Goal: Complete application form

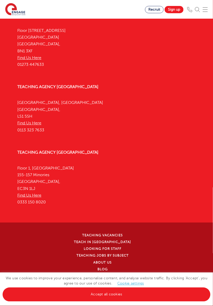
scroll to position [2187, 0]
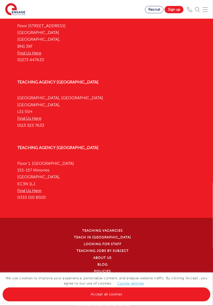
click at [119, 301] on link "Accept all cookies" at bounding box center [107, 294] width 208 height 14
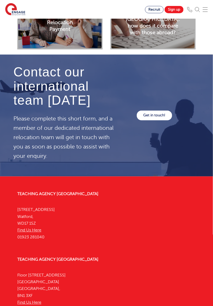
scroll to position [1937, 0]
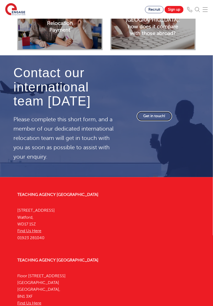
click at [166, 111] on link "Get in touch!" at bounding box center [154, 116] width 35 height 10
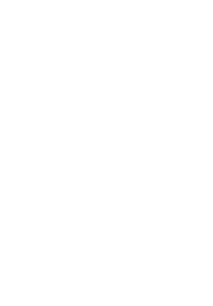
scroll to position [222, 0]
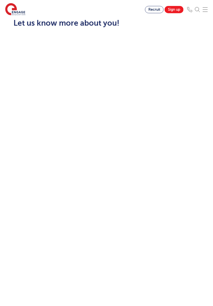
click at [206, 218] on div "Let us know more about you!" at bounding box center [106, 159] width 213 height 316
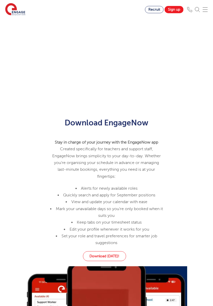
scroll to position [385, 0]
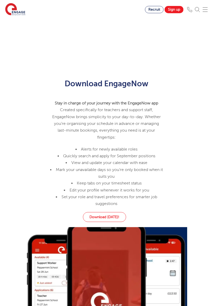
click at [189, 287] on div at bounding box center [107, 268] width 194 height 83
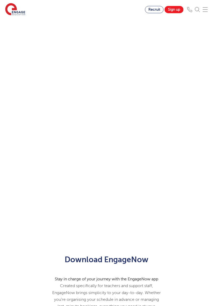
scroll to position [249, 0]
